Goal: Task Accomplishment & Management: Use online tool/utility

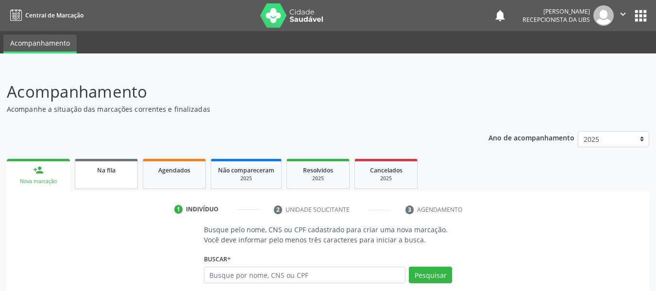
click at [107, 170] on span "Na fila" at bounding box center [106, 170] width 18 height 8
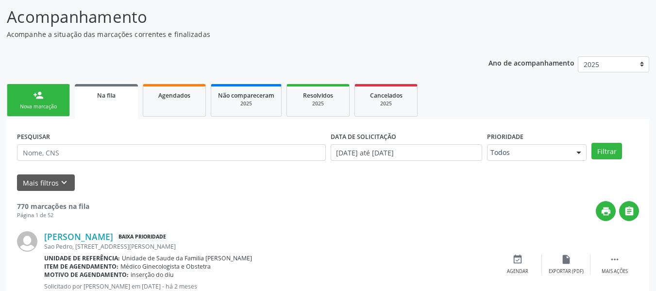
scroll to position [78, 0]
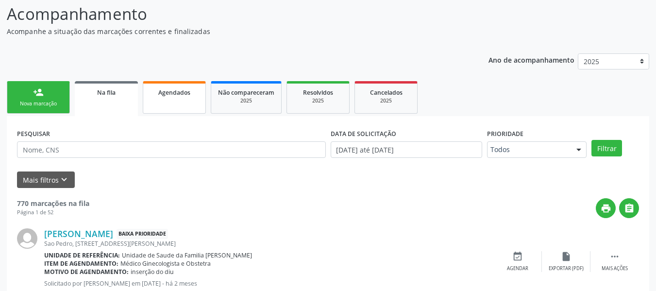
click at [175, 95] on span "Agendados" at bounding box center [174, 92] width 32 height 8
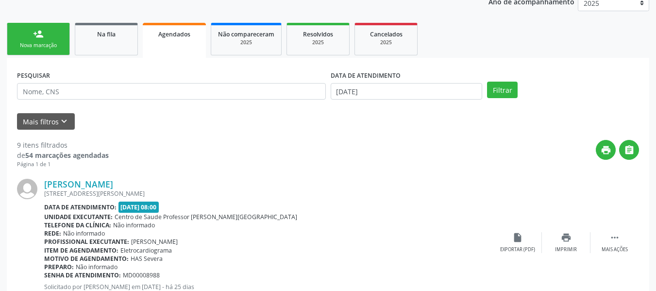
scroll to position [155, 0]
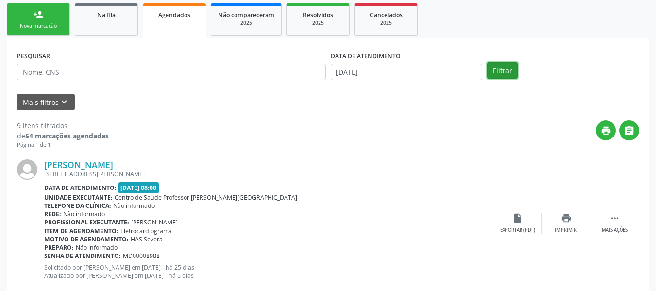
click at [500, 70] on button "Filtrar" at bounding box center [502, 70] width 31 height 17
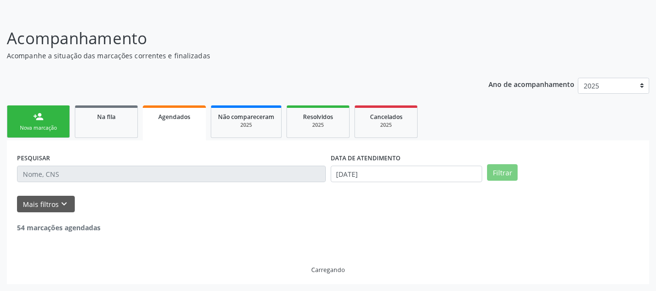
scroll to position [53, 0]
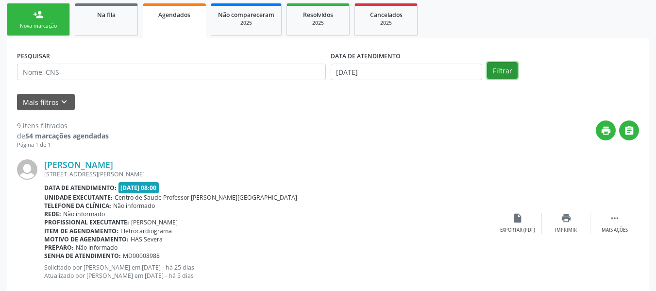
click at [500, 70] on button "Filtrar" at bounding box center [502, 70] width 31 height 17
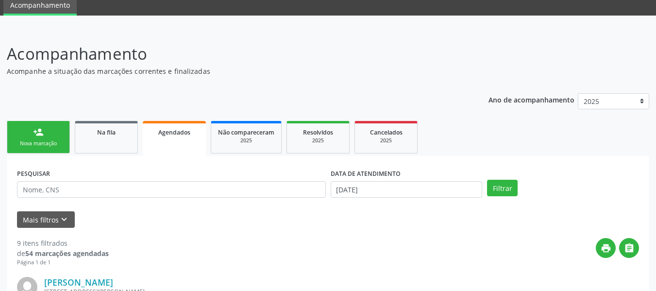
scroll to position [0, 0]
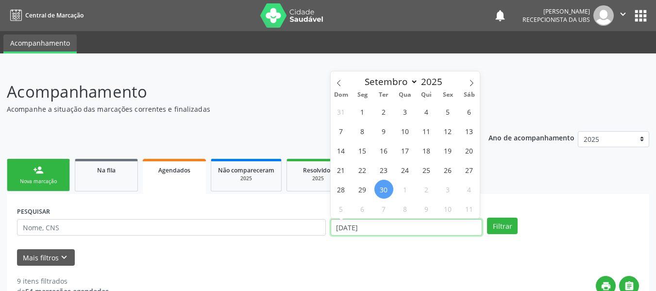
click at [346, 225] on input "[DATE]" at bounding box center [407, 227] width 152 height 17
click at [362, 110] on span "1" at bounding box center [362, 111] width 19 height 19
type input "[DATE]"
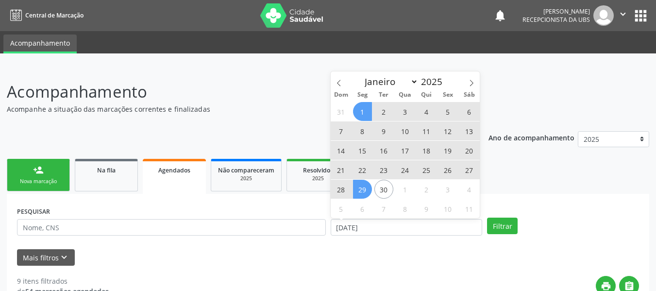
click at [365, 189] on span "29" at bounding box center [362, 189] width 19 height 19
click at [389, 230] on input "[DATE] até [DATE]" at bounding box center [407, 227] width 152 height 17
click at [388, 194] on span "30" at bounding box center [384, 189] width 19 height 19
type input "[DATE]"
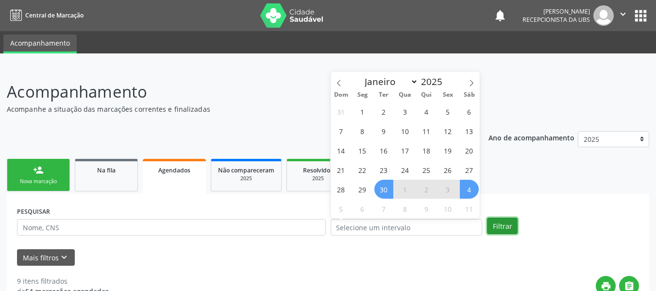
click at [499, 222] on button "Filtrar" at bounding box center [502, 226] width 31 height 17
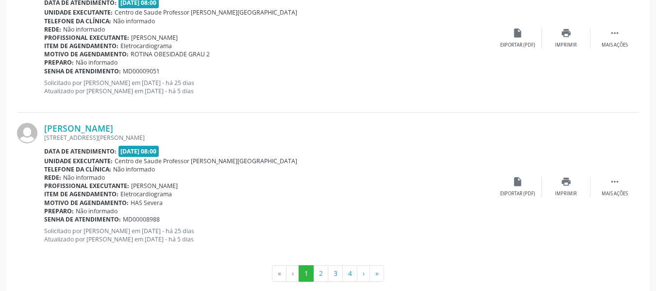
scroll to position [2275, 0]
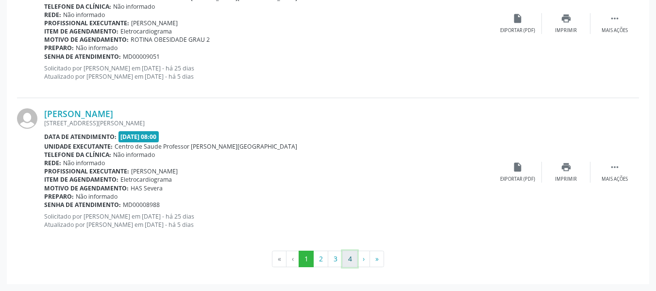
click at [349, 261] on button "4" at bounding box center [349, 259] width 15 height 17
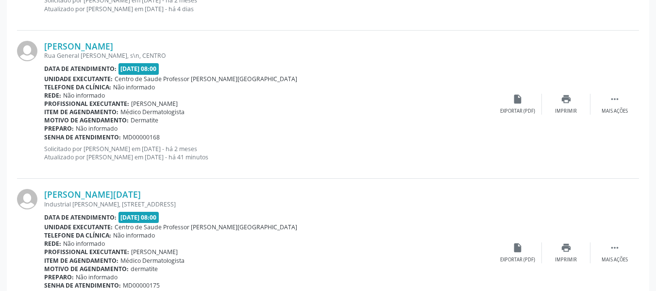
scroll to position [407, 0]
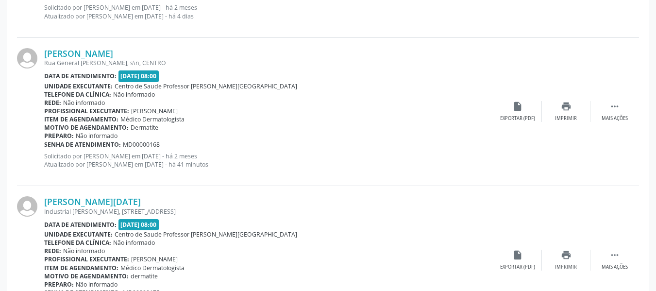
drag, startPoint x: 167, startPoint y: 245, endPoint x: 162, endPoint y: 231, distance: 15.4
click at [162, 231] on div "[PERSON_NAME][DATE] Industrial [PERSON_NAME], [STREET_ADDRESS] Data de atendime…" at bounding box center [268, 259] width 449 height 127
click at [616, 255] on icon "" at bounding box center [615, 255] width 11 height 11
click at [568, 255] on icon "edit" at bounding box center [566, 255] width 11 height 11
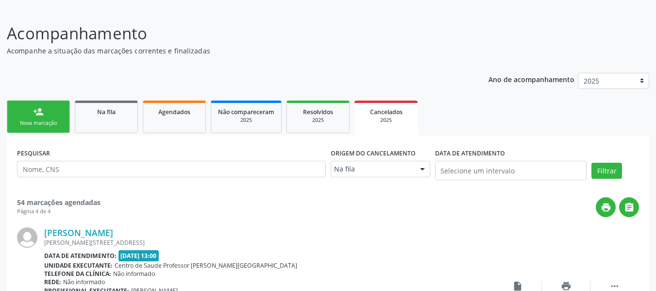
scroll to position [0, 0]
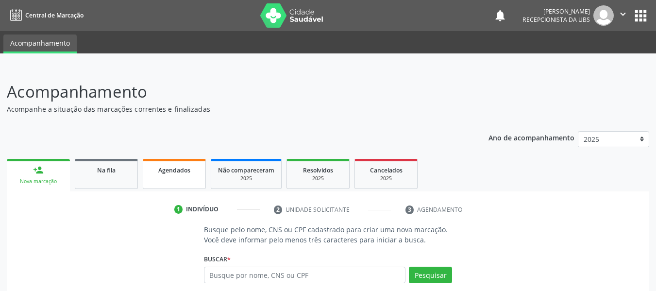
click at [181, 170] on span "Agendados" at bounding box center [174, 170] width 32 height 8
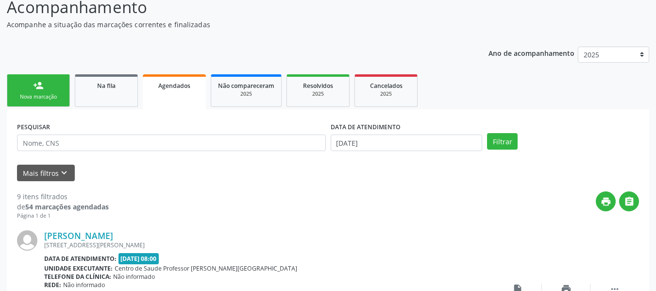
scroll to position [123, 0]
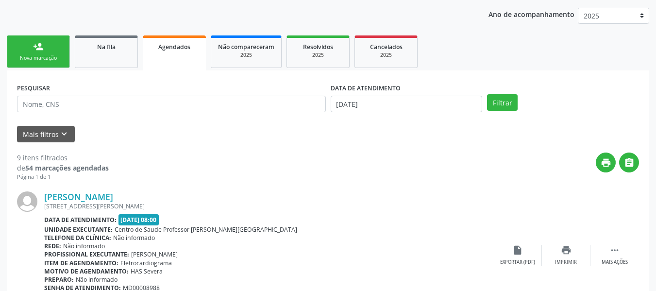
click at [36, 156] on div "9 itens filtrados" at bounding box center [63, 158] width 92 height 10
click at [344, 103] on input "[DATE]" at bounding box center [407, 104] width 152 height 17
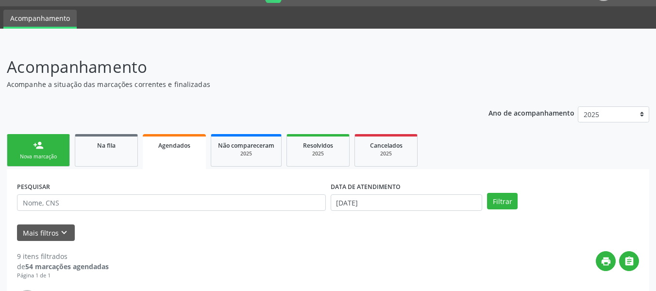
scroll to position [0, 0]
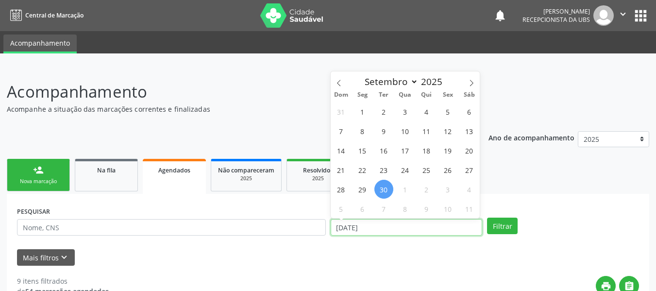
click at [334, 228] on input "[DATE]" at bounding box center [407, 227] width 152 height 17
click at [361, 111] on span "1" at bounding box center [362, 111] width 19 height 19
type input "[DATE]"
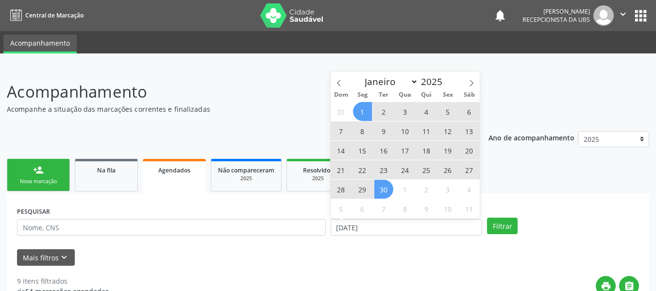
click at [383, 188] on span "30" at bounding box center [384, 189] width 19 height 19
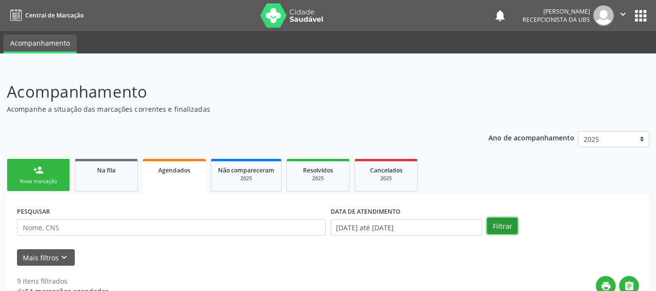
click at [502, 226] on button "Filtrar" at bounding box center [502, 226] width 31 height 17
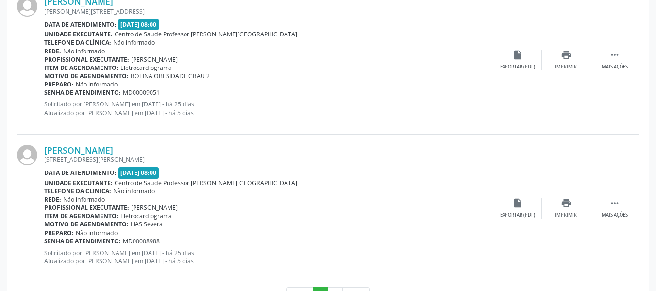
scroll to position [2284, 0]
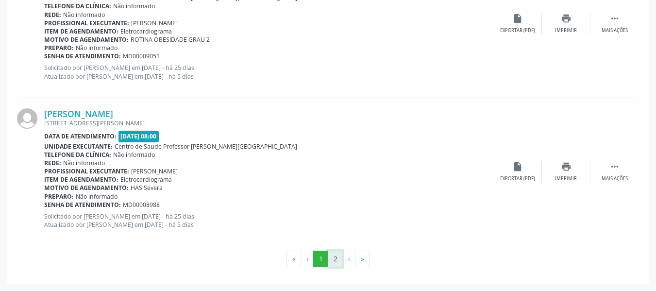
click at [337, 260] on button "2" at bounding box center [335, 259] width 15 height 17
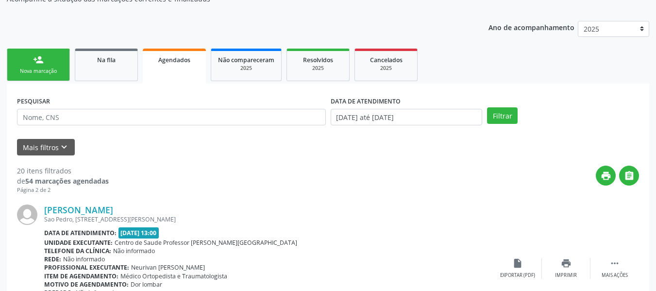
scroll to position [106, 0]
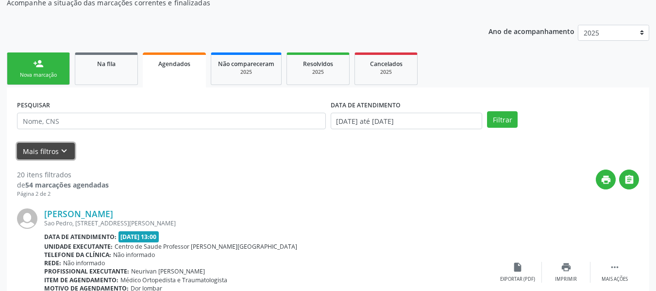
click at [62, 150] on icon "keyboard_arrow_down" at bounding box center [64, 151] width 11 height 11
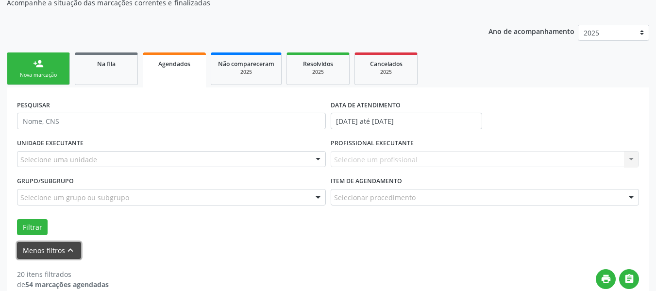
click at [70, 248] on icon "keyboard_arrow_up" at bounding box center [70, 250] width 11 height 11
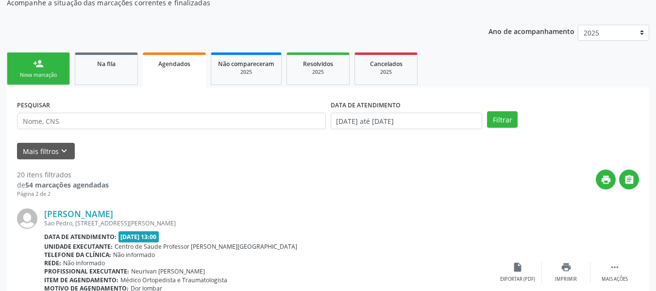
click at [181, 67] on span "Agendados" at bounding box center [174, 64] width 32 height 8
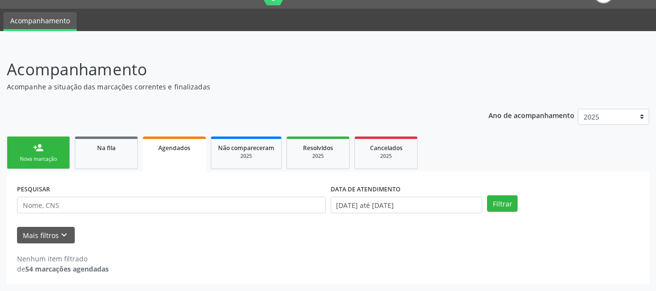
scroll to position [22, 0]
click at [507, 204] on button "Filtrar" at bounding box center [502, 203] width 31 height 17
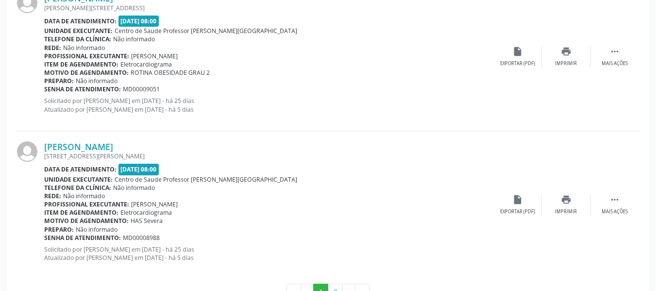
scroll to position [2284, 0]
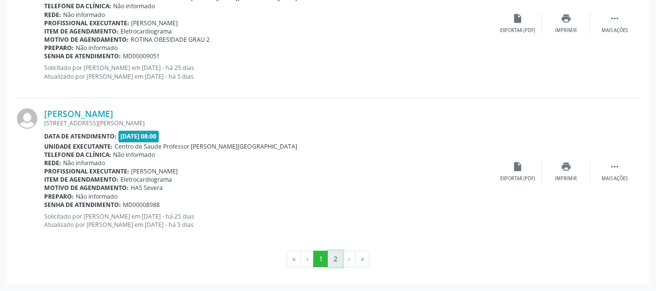
click at [335, 260] on button "2" at bounding box center [335, 259] width 15 height 17
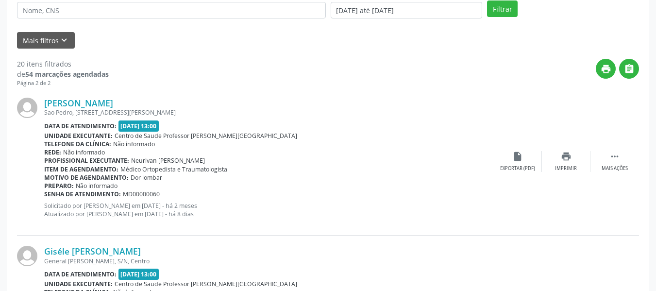
scroll to position [211, 0]
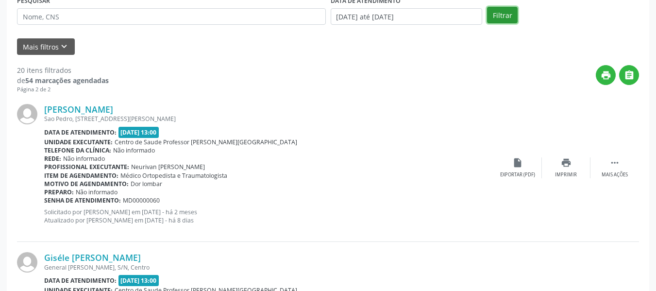
click at [508, 13] on button "Filtrar" at bounding box center [502, 15] width 31 height 17
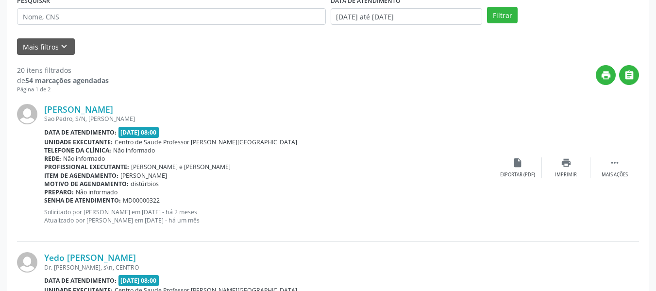
click at [45, 73] on div "20 itens filtrados" at bounding box center [63, 70] width 92 height 10
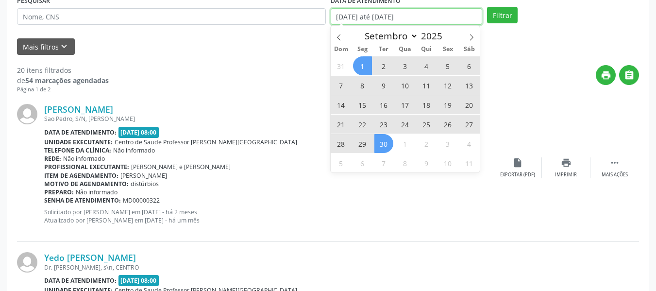
click at [371, 19] on input "01/09/2025 até 30/09/2025" at bounding box center [407, 16] width 152 height 17
click at [430, 125] on span "25" at bounding box center [426, 124] width 19 height 19
type input "25/09/2025"
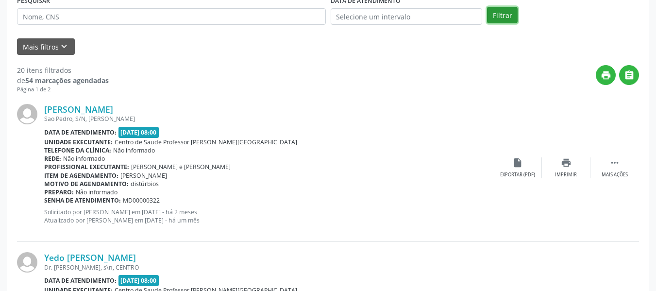
click at [496, 8] on button "Filtrar" at bounding box center [502, 15] width 31 height 17
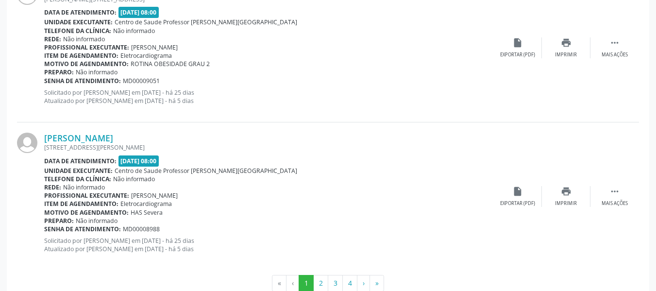
scroll to position [2275, 0]
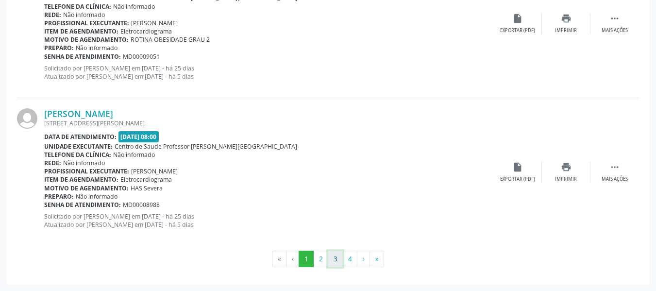
click at [341, 258] on button "3" at bounding box center [335, 259] width 15 height 17
click at [349, 259] on button "4" at bounding box center [349, 259] width 15 height 17
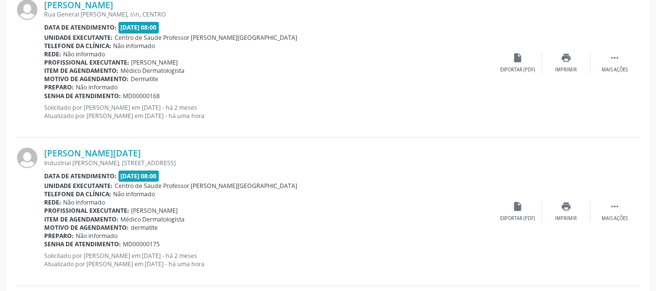
scroll to position [464, 0]
